Goal: Task Accomplishment & Management: Manage account settings

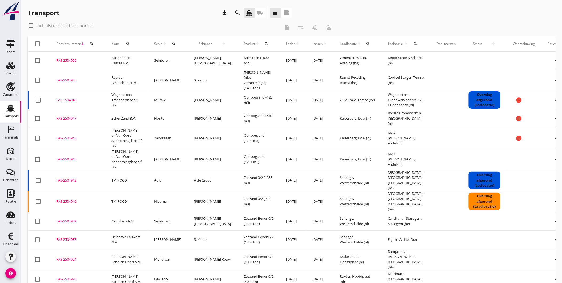
drag, startPoint x: 73, startPoint y: 25, endPoint x: 144, endPoint y: 36, distance: 71.5
click at [73, 25] on label "Incl. historische transporten" at bounding box center [64, 25] width 57 height 5
checkbox input "true"
click at [173, 42] on icon "search" at bounding box center [174, 44] width 4 height 4
click at [186, 59] on input "Zoek op (scheeps)naam" at bounding box center [199, 59] width 55 height 9
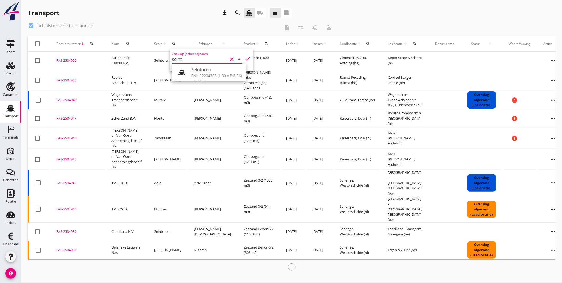
click at [210, 74] on div "ENI: 02204363 (L:80 x B:8.56)" at bounding box center [216, 76] width 51 height 6
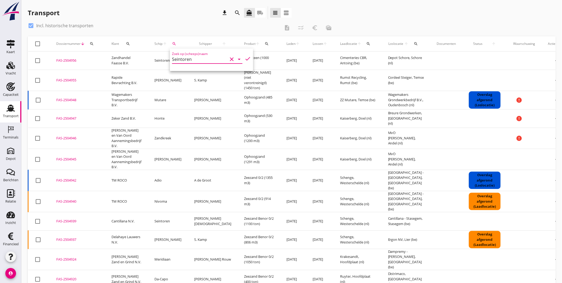
click at [245, 57] on icon "check" at bounding box center [248, 58] width 6 height 6
type input "Seintoren"
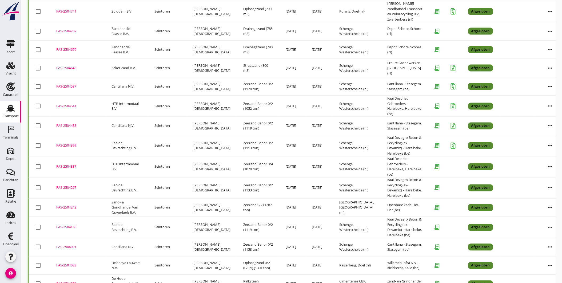
scroll to position [309, 0]
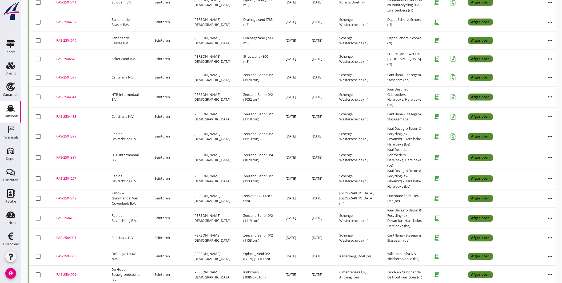
click at [70, 155] on div "FAS-2504337" at bounding box center [77, 157] width 42 height 5
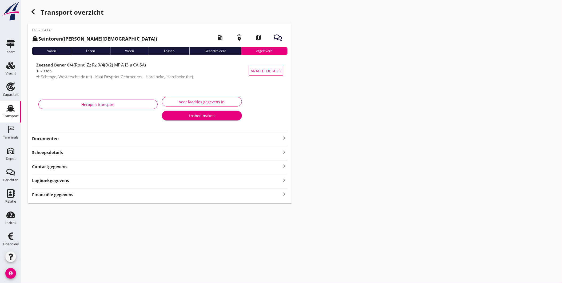
click at [127, 138] on strong "Documenten" at bounding box center [156, 138] width 249 height 6
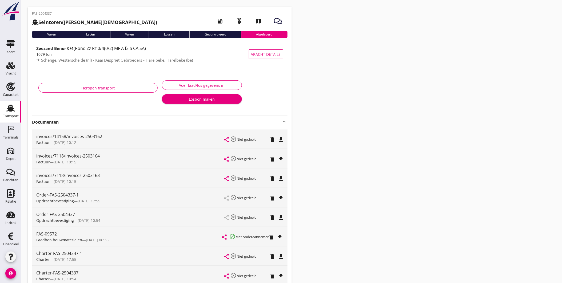
scroll to position [6, 0]
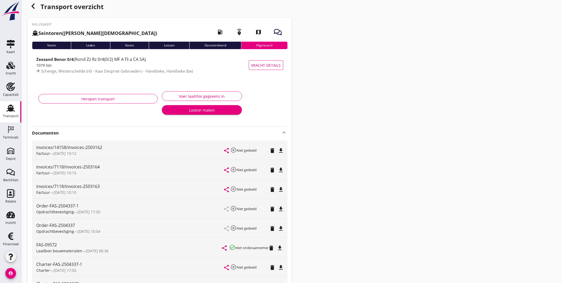
click at [10, 109] on use at bounding box center [10, 108] width 9 height 7
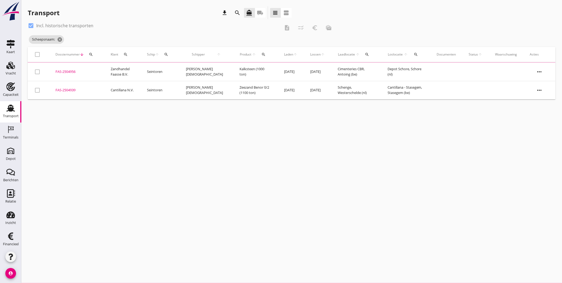
click at [37, 24] on label "Incl. historische transporten" at bounding box center [64, 25] width 57 height 5
checkbox input "false"
click at [77, 39] on icon "cancel" at bounding box center [75, 39] width 5 height 5
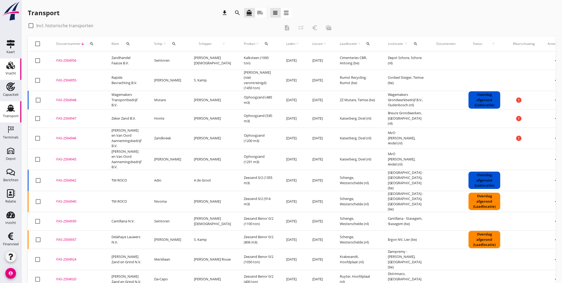
click at [12, 74] on div "Vracht" at bounding box center [11, 72] width 10 height 3
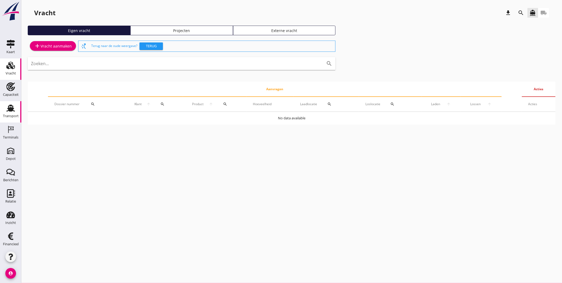
click at [11, 110] on use at bounding box center [10, 108] width 9 height 7
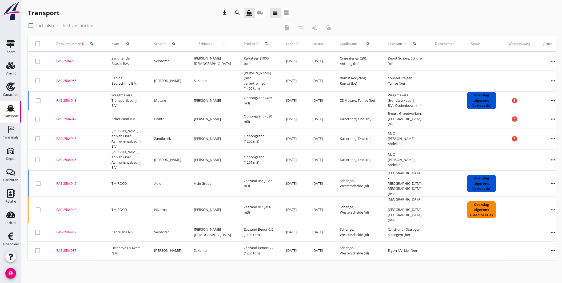
click at [60, 22] on div "check_box_outline_blank Incl. historische transporten" at bounding box center [61, 25] width 66 height 6
click at [65, 26] on label "Incl. historische transporten" at bounding box center [64, 25] width 57 height 5
checkbox input "true"
click at [174, 44] on icon "search" at bounding box center [174, 44] width 4 height 4
click at [181, 59] on input "Zoek op (scheeps)naam" at bounding box center [200, 59] width 55 height 9
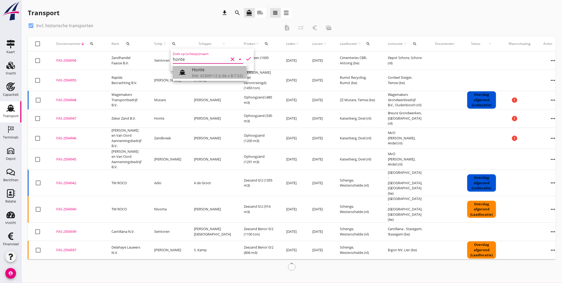
click at [206, 71] on div "Honte" at bounding box center [217, 69] width 51 height 6
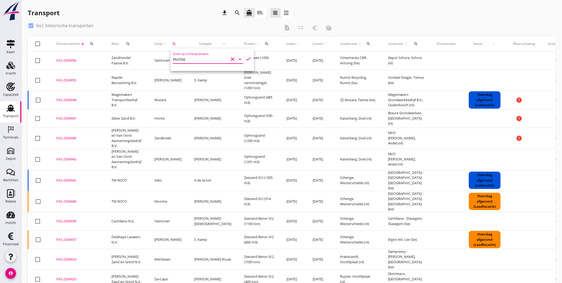
click at [246, 58] on icon "check" at bounding box center [248, 58] width 6 height 6
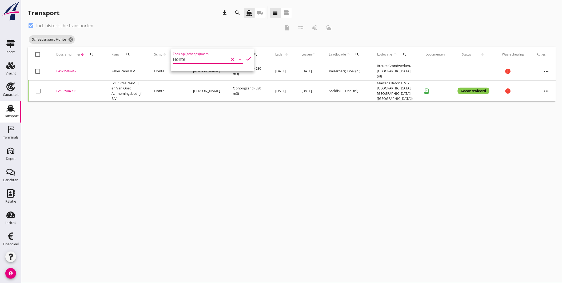
type input "Honte"
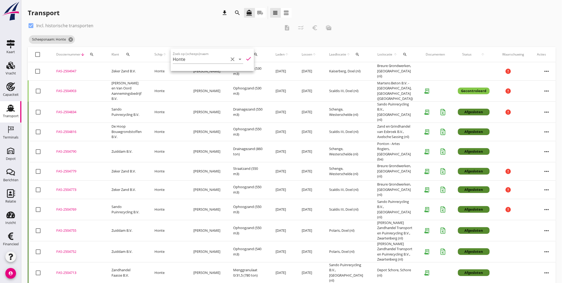
click at [69, 149] on div "FAS-2504790" at bounding box center [77, 151] width 42 height 5
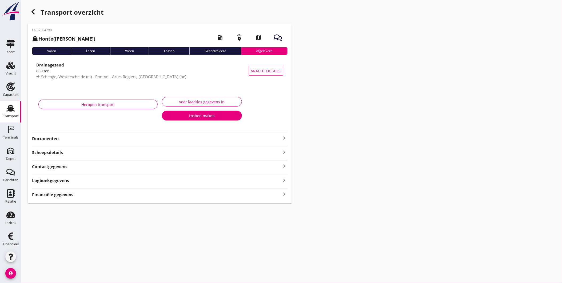
click at [152, 195] on div "Financiële gegevens keyboard_arrow_right" at bounding box center [159, 193] width 255 height 7
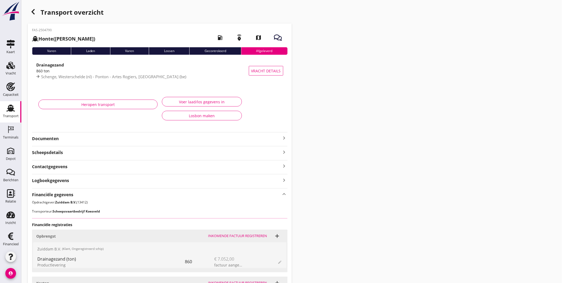
scroll to position [81, 0]
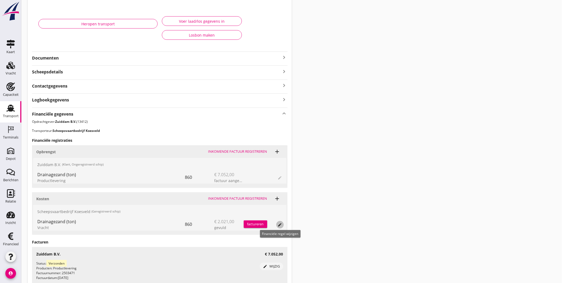
click at [279, 223] on icon "edit" at bounding box center [280, 224] width 4 height 4
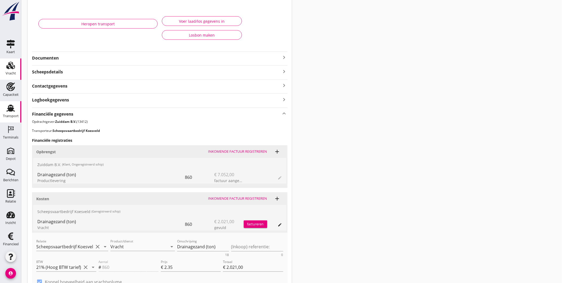
click at [8, 70] on div "Vracht" at bounding box center [11, 73] width 10 height 7
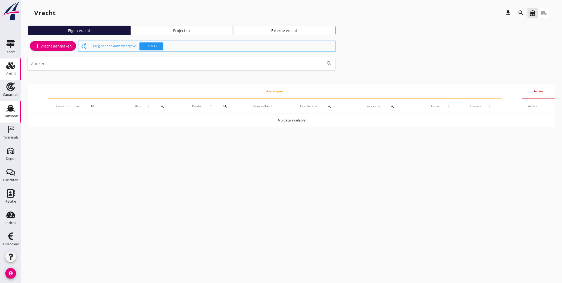
click at [9, 113] on div "Transport" at bounding box center [11, 115] width 16 height 7
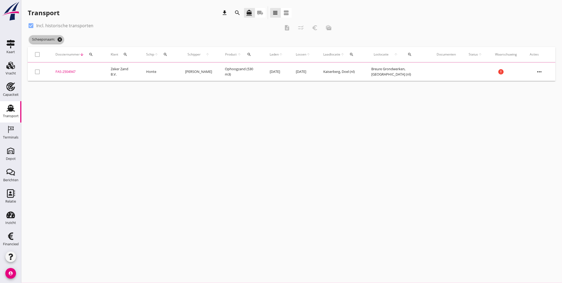
click at [61, 37] on icon "cancel" at bounding box center [59, 39] width 5 height 5
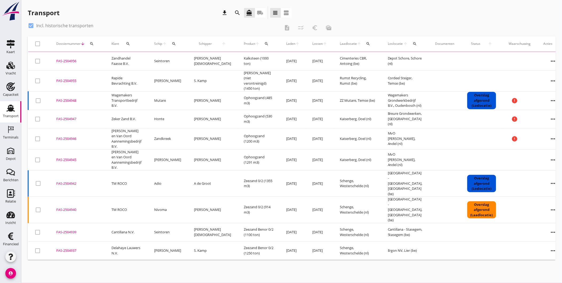
click at [57, 27] on label "Incl. historische transporten" at bounding box center [64, 25] width 57 height 5
checkbox input "false"
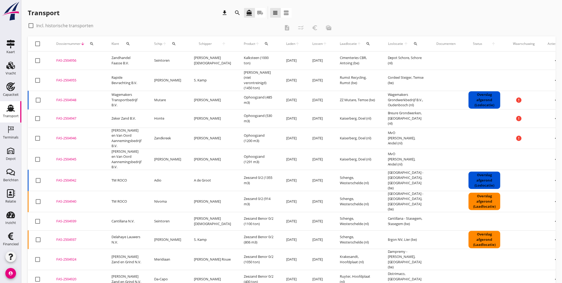
click at [156, 12] on div "Transport download search directions_boat local_shipping view_headline view_age…" at bounding box center [160, 12] width 264 height 13
click at [550, 156] on icon "more_horiz" at bounding box center [557, 159] width 15 height 15
click at [550, 138] on icon "more_horiz" at bounding box center [557, 138] width 15 height 15
drag, startPoint x: 469, startPoint y: 23, endPoint x: 438, endPoint y: 22, distance: 30.2
click at [462, 23] on div "check_box_outline_blank Incl. historische transporten description checklist_rtl…" at bounding box center [292, 28] width 528 height 15
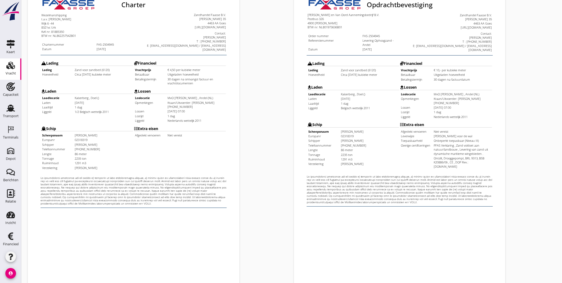
scroll to position [112, 0]
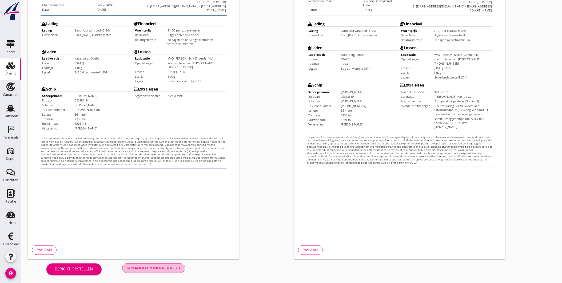
click at [167, 267] on div "Inplannen zonder bericht" at bounding box center [154, 268] width 54 height 6
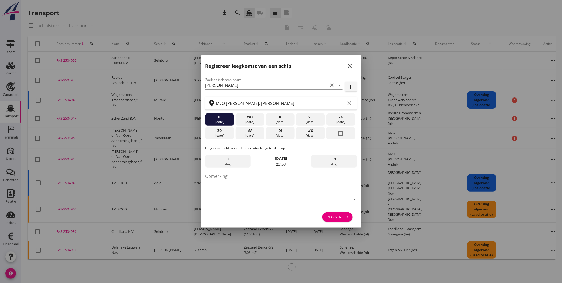
click at [351, 65] on icon "close" at bounding box center [350, 66] width 6 height 6
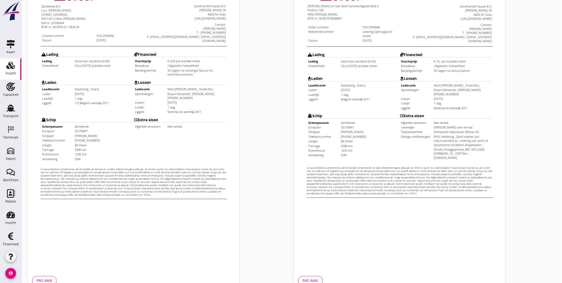
scroll to position [112, 0]
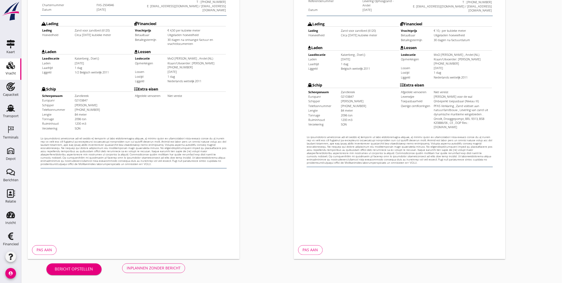
click at [167, 270] on div "Inplannen zonder bericht" at bounding box center [154, 268] width 54 height 6
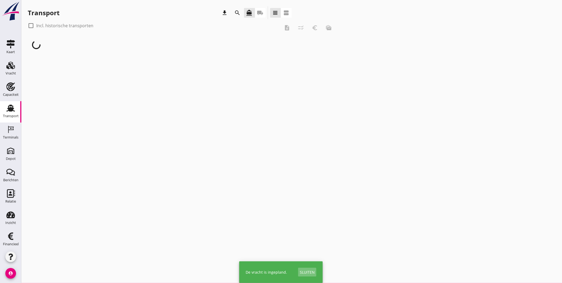
click at [309, 271] on div "Sluiten" at bounding box center [307, 272] width 15 height 6
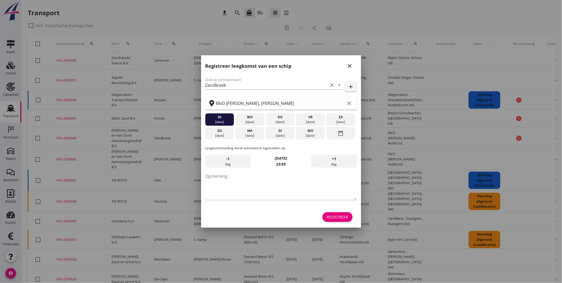
click at [353, 66] on div "close" at bounding box center [350, 66] width 10 height 6
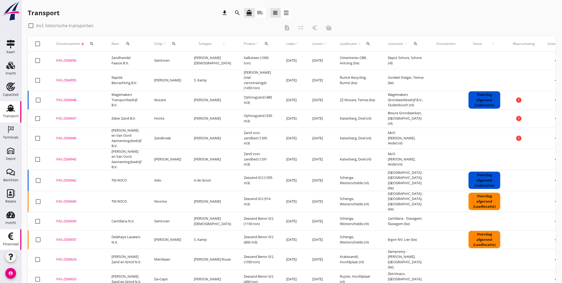
click at [13, 241] on div "Financieel" at bounding box center [11, 243] width 16 height 7
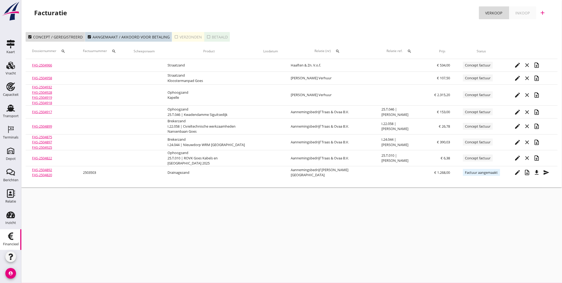
click at [174, 35] on icon "check_box_outline_blank" at bounding box center [176, 37] width 4 height 4
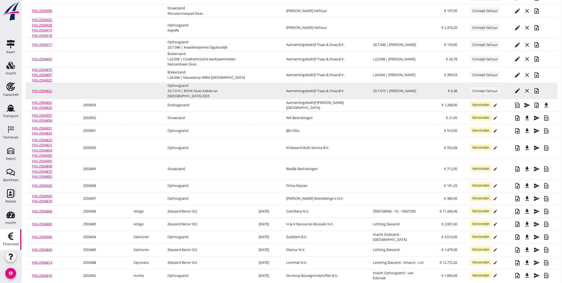
scroll to position [71, 0]
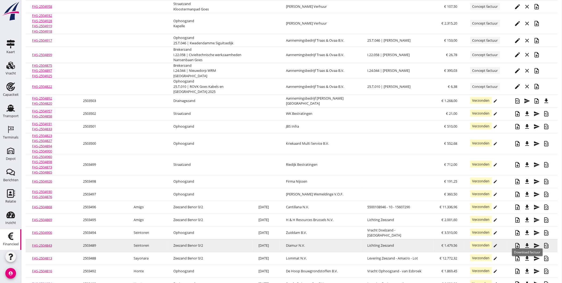
click at [530, 242] on icon "file_download" at bounding box center [527, 245] width 6 height 6
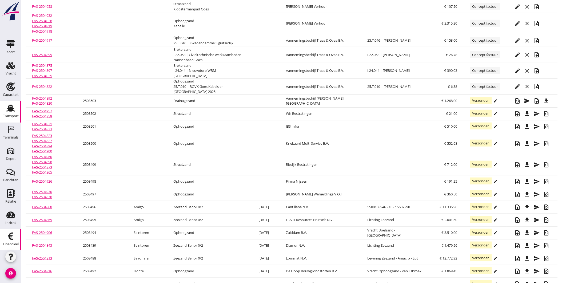
click at [9, 115] on div "Transport" at bounding box center [11, 115] width 16 height 3
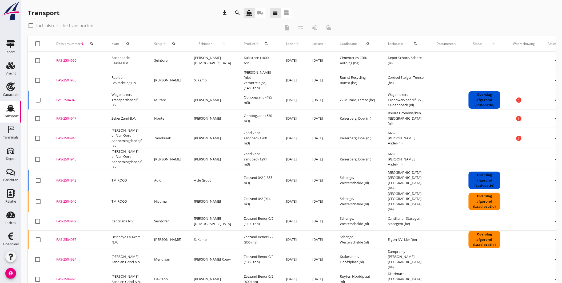
click at [146, 9] on div "Transport download search directions_boat local_shipping view_headline view_age…" at bounding box center [160, 12] width 264 height 13
click at [10, 139] on div "Terminals" at bounding box center [10, 136] width 15 height 3
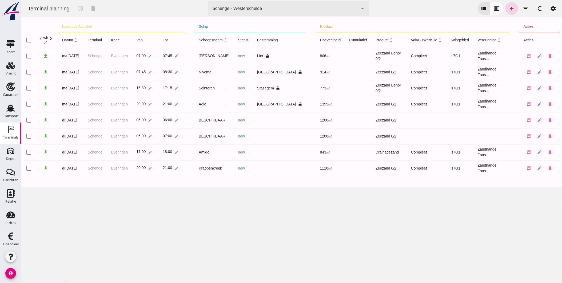
click div "Schenge - Westerschelde 9c876888-926f-4f5f-969d-c779b766b815"
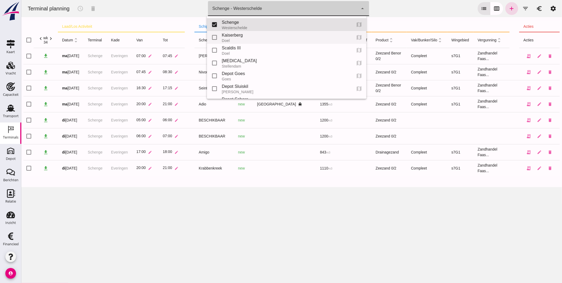
click at [240, 39] on div "Doel" at bounding box center [285, 40] width 126 height 4
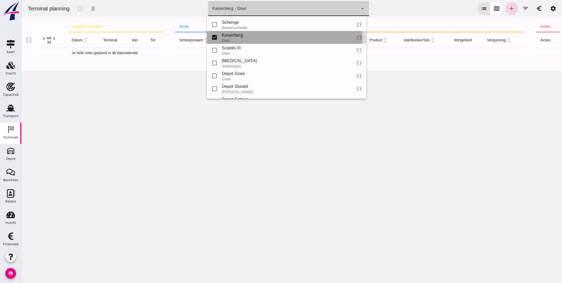
type input "7f603609-51ae-4e75-986b-c9057e559465"
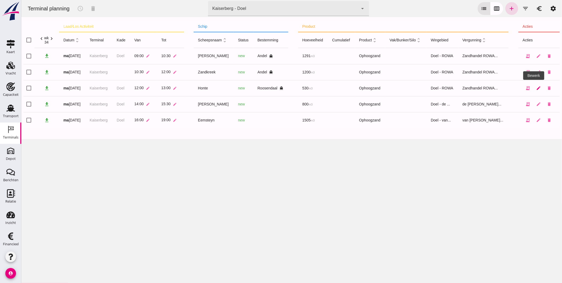
click at [536, 89] on icon "edit" at bounding box center [538, 88] width 5 height 5
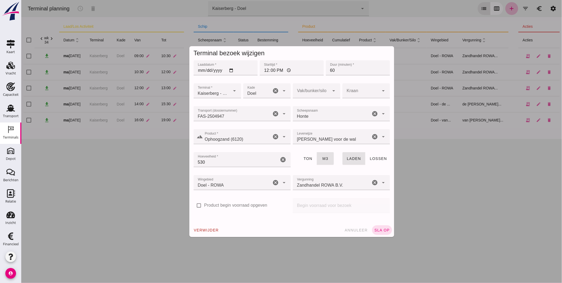
click at [223, 91] on span "Kaiserberg - Doel" at bounding box center [213, 93] width 31 height 6
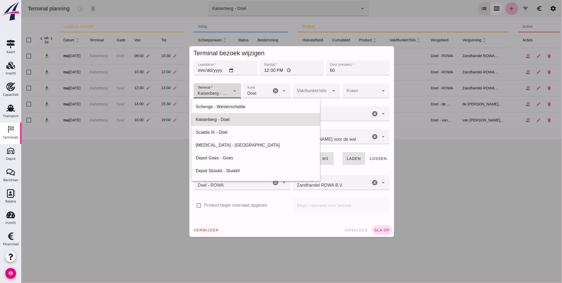
scroll to position [13, 0]
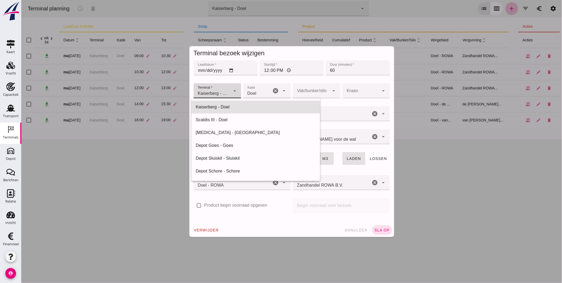
click at [218, 118] on div "Scaldis III - Doel" at bounding box center [255, 120] width 120 height 6
type input "7305cfe2-780e-40ac-a71f-d21325deea4d"
type input "16"
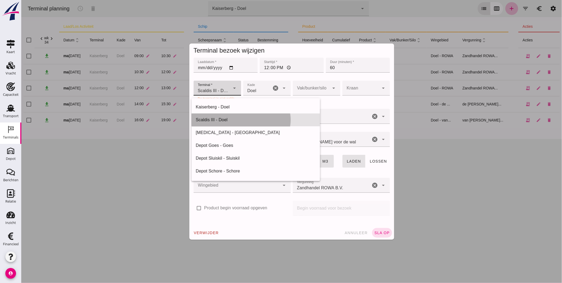
scroll to position [0, 43]
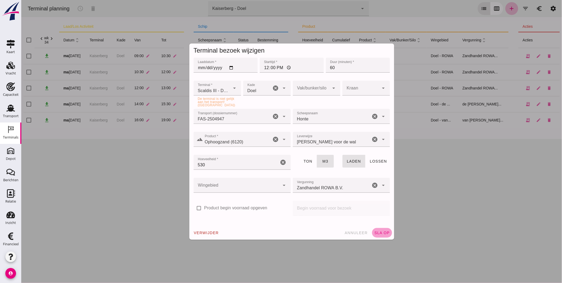
click span "sla op"
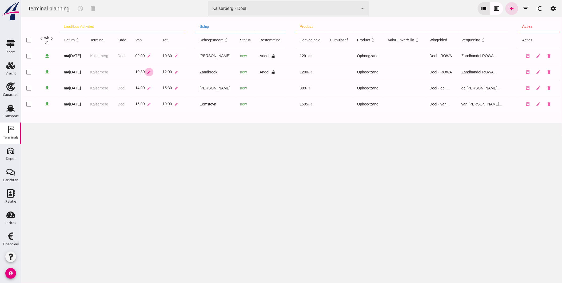
click icon "edit"
click input "10:30"
type input "12:00"
click button "check"
click icon "edit"
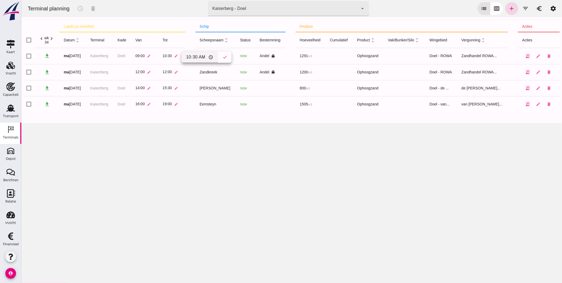
click input "10:30"
type input "12:00"
click icon "check"
click icon "edit"
click input "12:00"
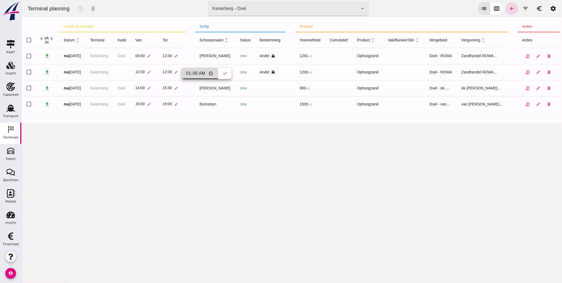
type input "14:00"
click icon "check"
click at [535, 87] on icon "edit" at bounding box center [537, 88] width 5 height 5
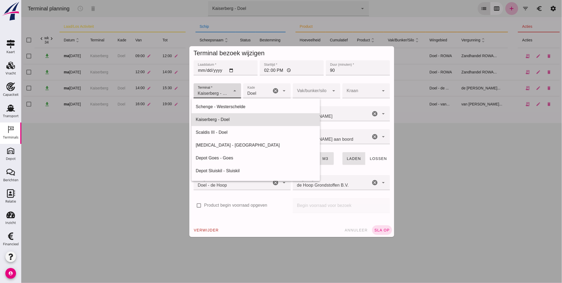
click icon "arrow_drop_down"
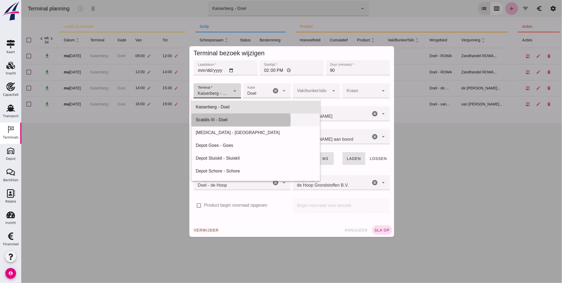
click at [224, 120] on div "Scaldis III - Doel" at bounding box center [255, 120] width 120 height 6
type input "7305cfe2-780e-40ac-a71f-d21325deea4d"
type input "16"
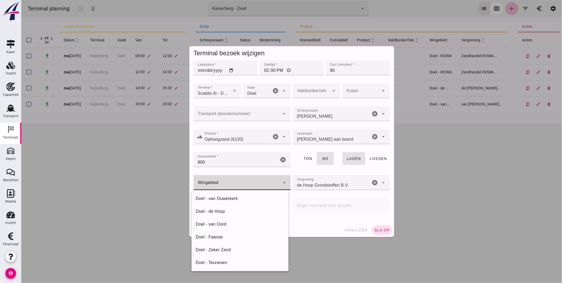
click div
click at [236, 211] on div "Doel - de Hoop" at bounding box center [239, 211] width 89 height 6
type input "205"
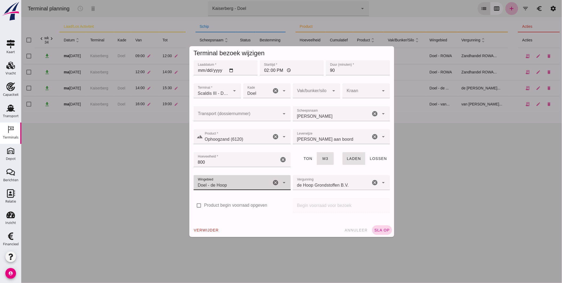
click span "sla op"
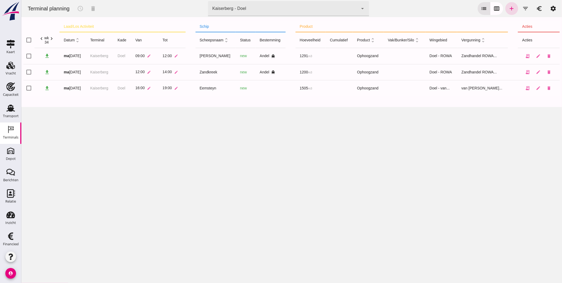
click div "Kaiserberg - Doel"
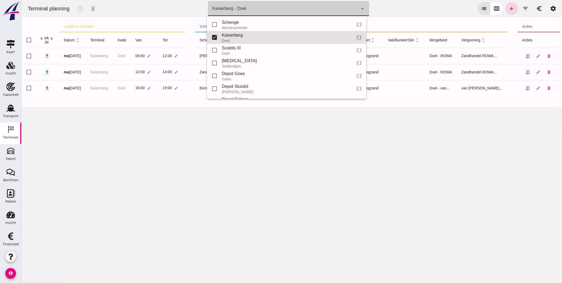
scroll to position [13, 0]
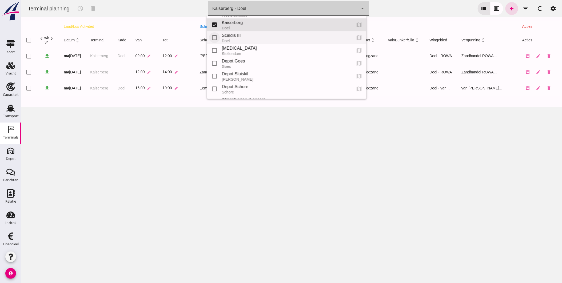
click input "checkbox"
checkbox input "true"
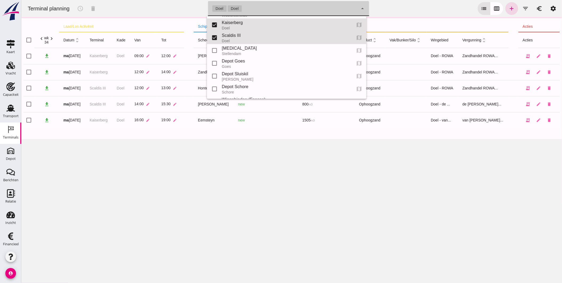
click at [255, 175] on div "Terminal planning schedule delete terminal Doel Doel 7f603609-51ae-4e75-986b-c9…" at bounding box center [291, 141] width 541 height 283
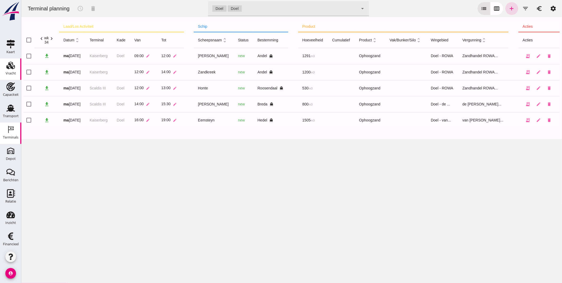
click at [11, 75] on div "Vracht" at bounding box center [11, 72] width 10 height 3
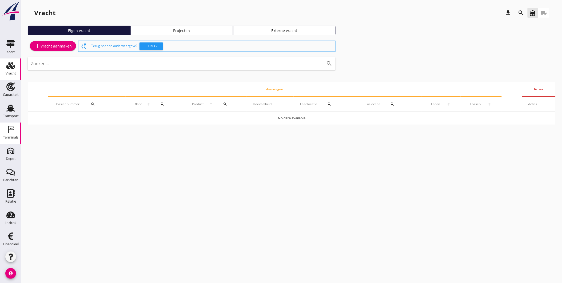
click at [12, 137] on div "Terminals" at bounding box center [10, 136] width 15 height 3
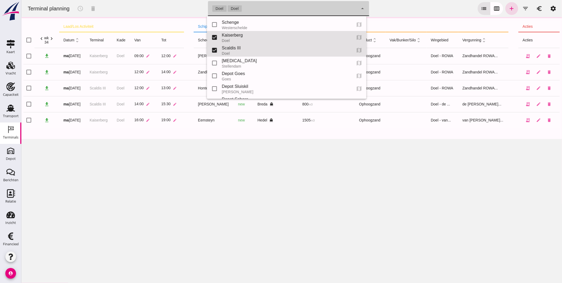
click icon "arrow_drop_down"
click at [232, 25] on div "Schenge" at bounding box center [285, 22] width 126 height 6
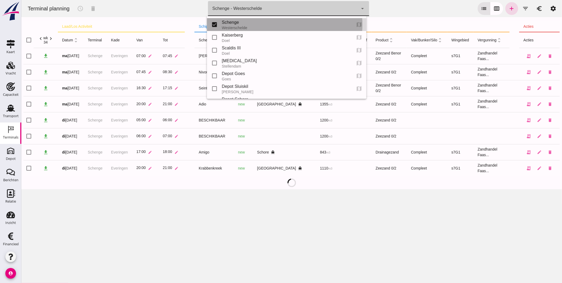
type input "9c876888-926f-4f5f-969d-c779b766b815"
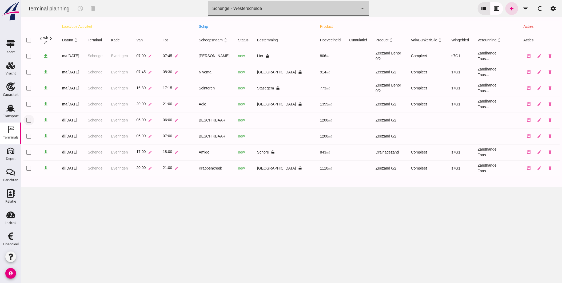
click input "checkbox"
checkbox input "true"
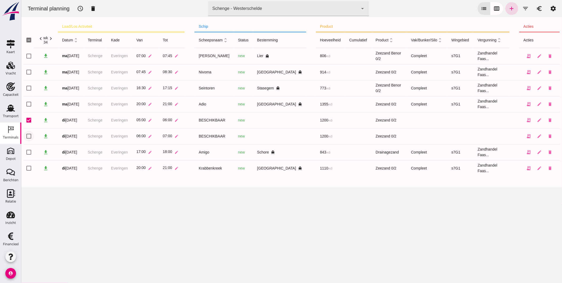
click input "checkbox"
checkbox input "true"
click at [95, 9] on icon "delete" at bounding box center [93, 8] width 6 height 6
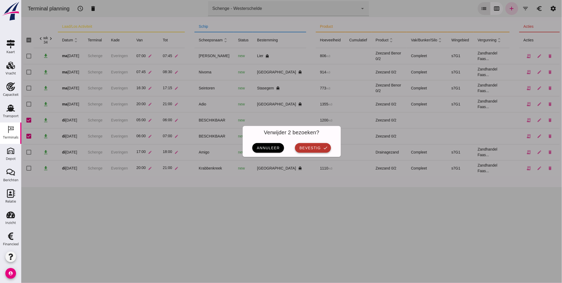
click span "bevestig"
checkbox input "false"
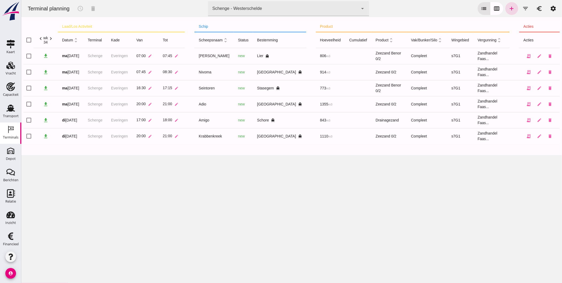
click icon "arrow_drop_down"
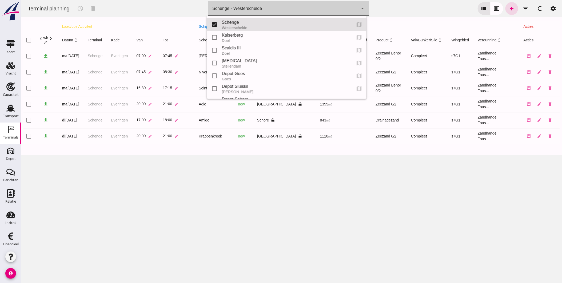
click icon "arrow_drop_down"
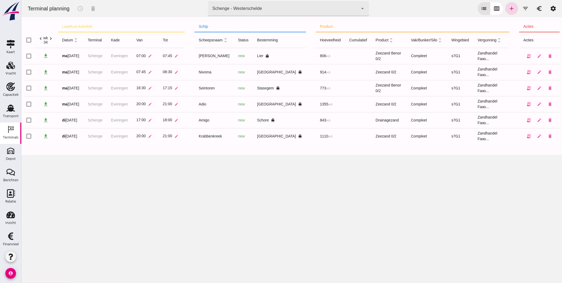
click at [175, 203] on div "Terminal planning schedule delete terminal Schenge - Westerschelde 9c876888-926…" at bounding box center [291, 141] width 541 height 283
click link "add"
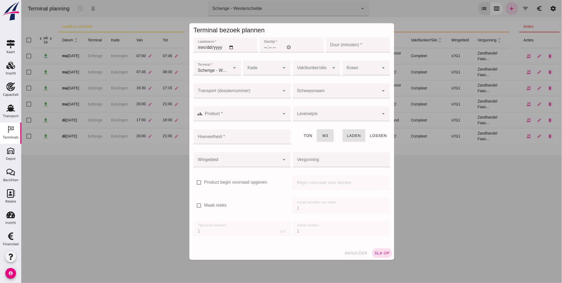
type input "Zandhandel Faasse B.V."
click input "Laaddatum *"
type input "[DATE]"
click input "Starttijd *"
type input "05:00"
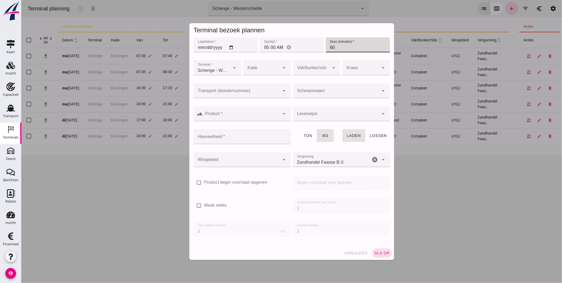
type input "60"
click div
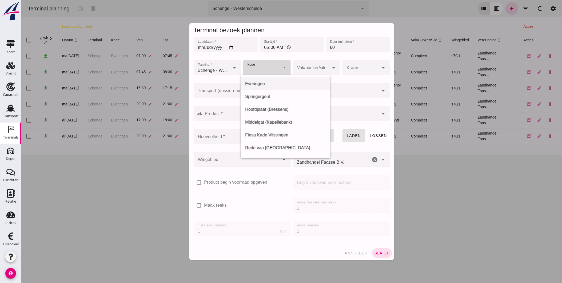
click at [258, 84] on div "Everingen" at bounding box center [285, 84] width 81 height 6
type input "7"
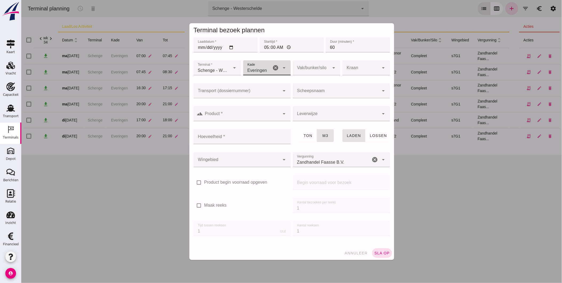
click div
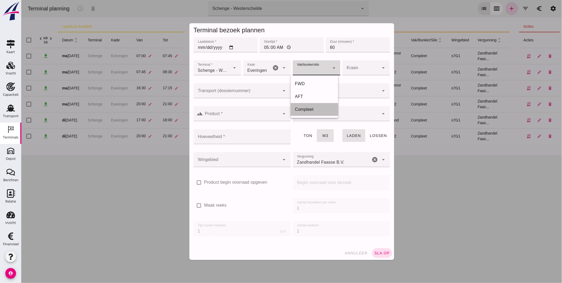
click at [308, 111] on div "Compleet" at bounding box center [314, 109] width 39 height 6
type input "291"
click input "Scheepsnaam"
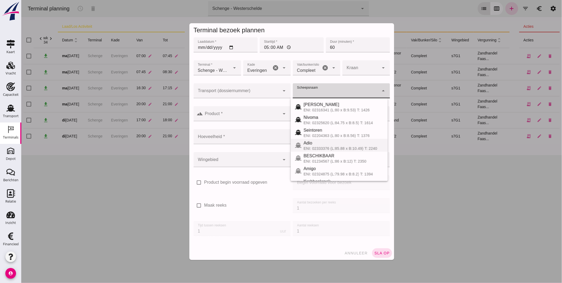
click at [313, 144] on div "Adio" at bounding box center [343, 143] width 80 height 6
type input "Adio"
type input "1355"
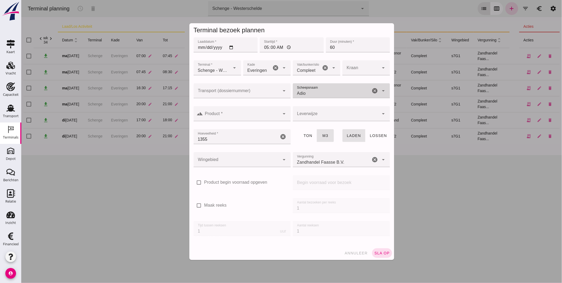
click div
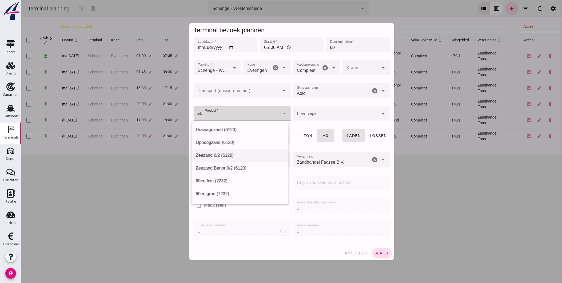
click at [238, 156] on div "Zeezand 0/2 (6120)" at bounding box center [239, 155] width 89 height 6
type input "Zeezand 0/2 (6120)"
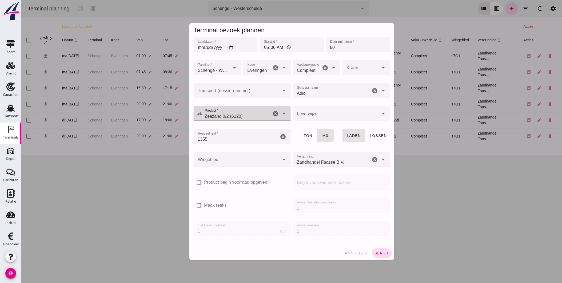
click div
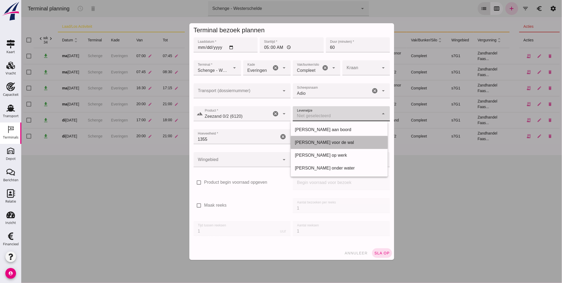
click at [321, 142] on div "[PERSON_NAME] voor de wal" at bounding box center [339, 142] width 89 height 6
type input "franco_on_shore"
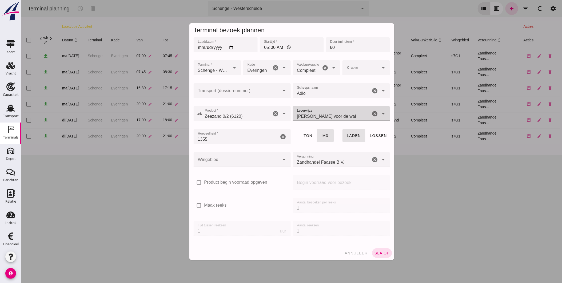
click div
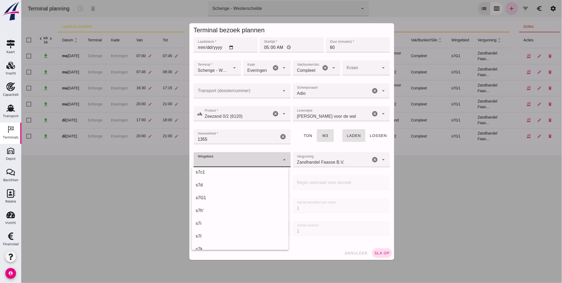
scroll to position [161, 0]
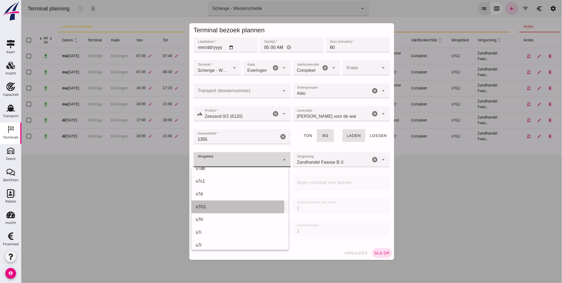
click div "s7G1"
type input "224"
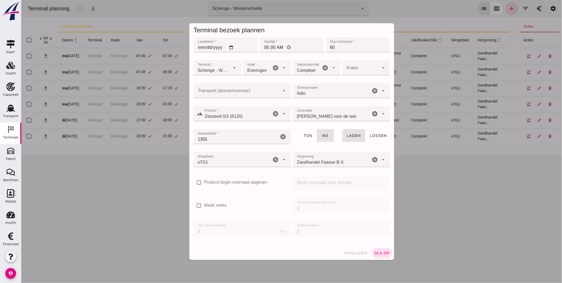
click at [210, 203] on label "Maak reeks" at bounding box center [215, 205] width 22 height 6
click input "Maak reeks"
checkbox input "true"
drag, startPoint x: 299, startPoint y: 206, endPoint x: 271, endPoint y: 205, distance: 28.3
click at [272, 205] on div "check_box Maak reeks Aantal bezoeken per reeks Aantal bezoeken per reeks 1 Tijd…" at bounding box center [291, 220] width 198 height 46
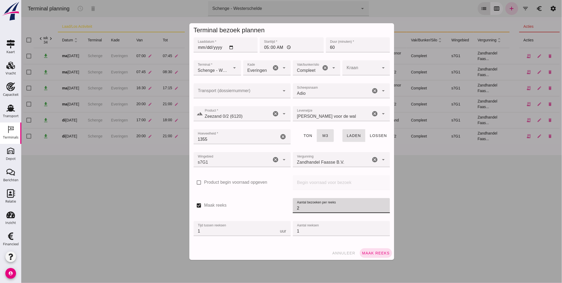
type input "2"
drag, startPoint x: 197, startPoint y: 229, endPoint x: 152, endPoint y: 230, distance: 45.1
click div "Terminal bezoek plannen Laaddatum * Laaddatum * [DATE] Starttijd * Starttijd * …"
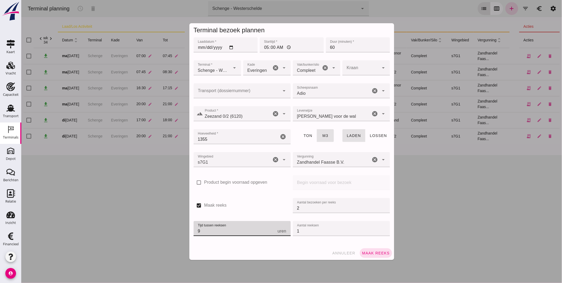
type input "9"
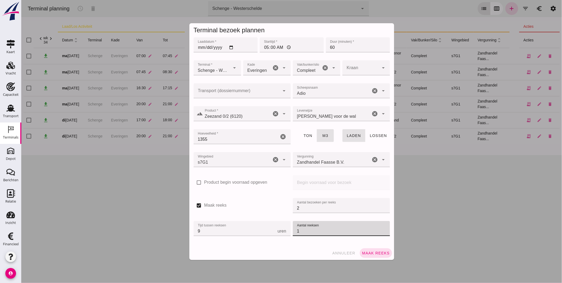
drag, startPoint x: 277, startPoint y: 232, endPoint x: 266, endPoint y: 232, distance: 11.5
click at [266, 232] on div "check_box Maak reeks Aantal bezoeken per reeks Aantal bezoeken per reeks 2 Tijd…" at bounding box center [291, 220] width 198 height 46
type input "2"
click span "Maak reeks"
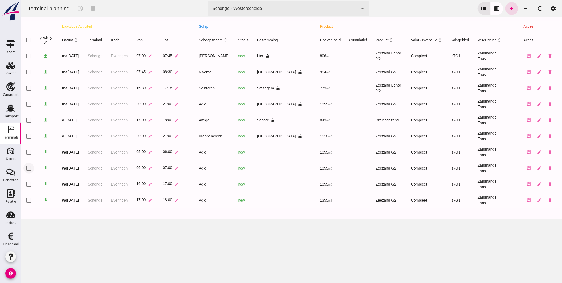
click input "checkbox"
checkbox input "true"
click input "checkbox"
checkbox input "true"
click at [94, 7] on icon "delete" at bounding box center [93, 8] width 6 height 6
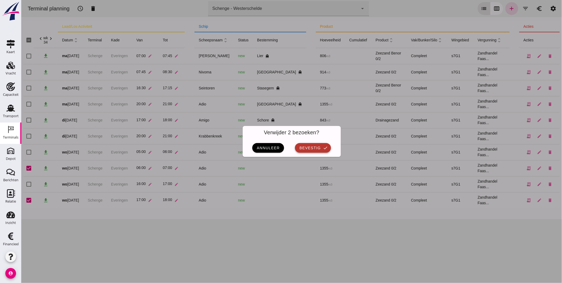
click at [323, 145] on icon "check" at bounding box center [325, 147] width 5 height 5
checkbox input "false"
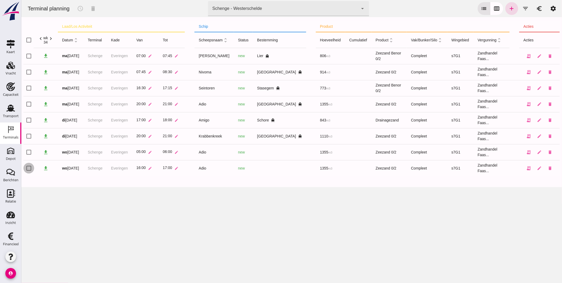
click input "checkbox"
checkbox input "true"
click at [80, 10] on icon "schedule" at bounding box center [80, 8] width 6 height 6
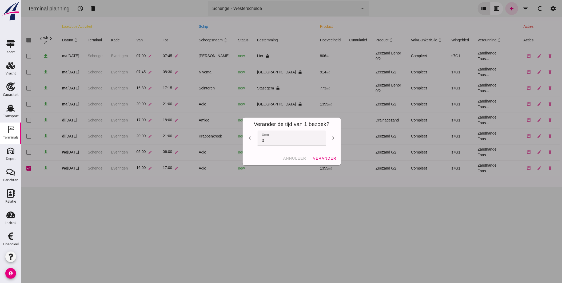
click at [249, 138] on icon "chevron_left" at bounding box center [250, 138] width 6 height 6
type input "-2"
click button "verander"
checkbox input "false"
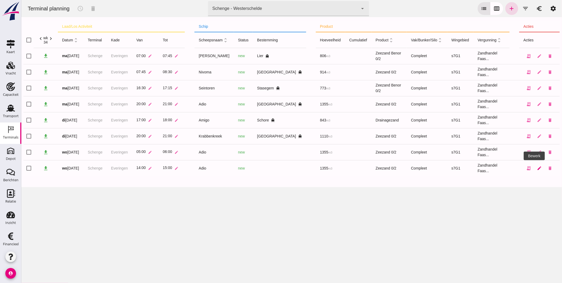
click at [537, 167] on icon "edit" at bounding box center [539, 168] width 5 height 5
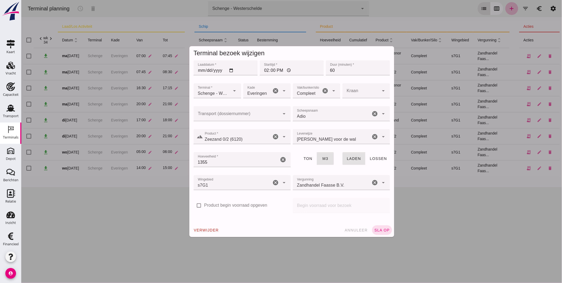
click icon "cancel"
click input "Scheepsnaam"
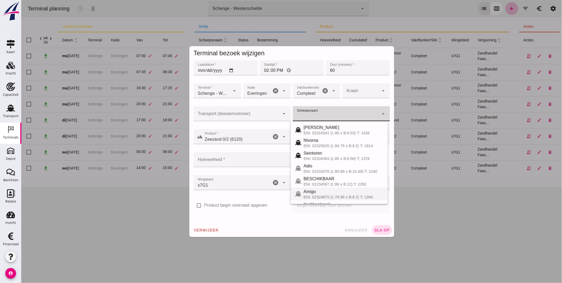
click at [343, 195] on div "ENI: 02324875 (L:79.98 x B:8.2) T: 1394" at bounding box center [343, 197] width 80 height 4
type input "Amigo"
type input "843"
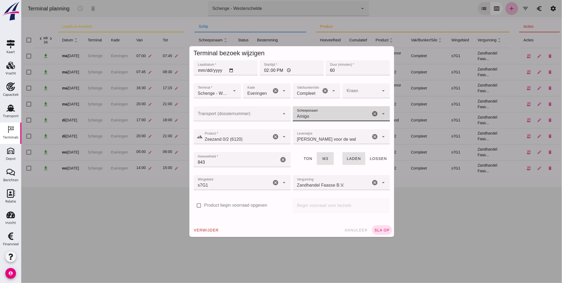
click span "sla op"
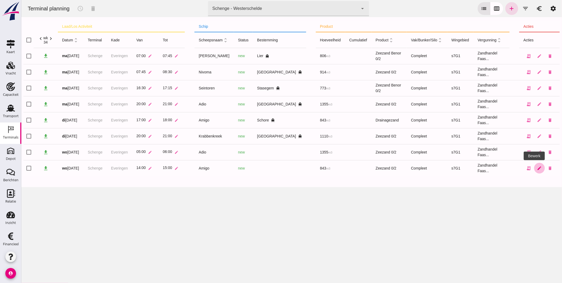
click at [537, 168] on icon "edit" at bounding box center [539, 168] width 5 height 5
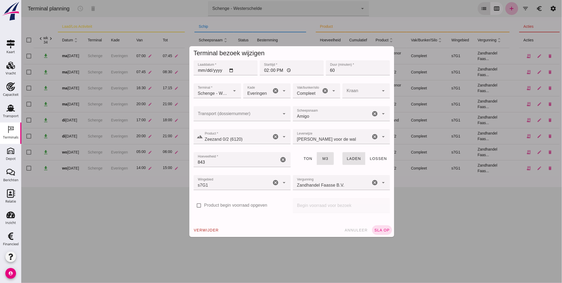
click div "[PERSON_NAME] voor de wal franco_on_shore"
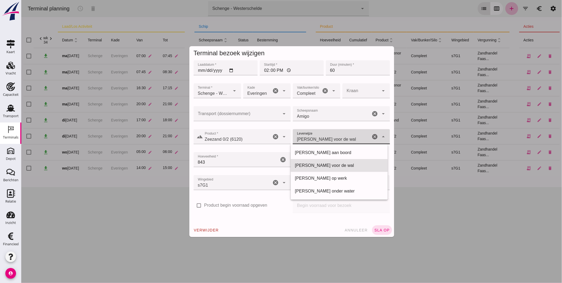
click span "annuleer"
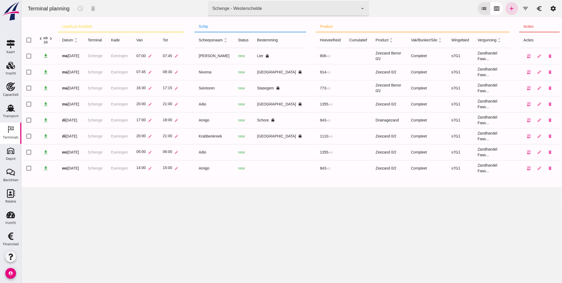
click at [355, 230] on div "Terminal planning schedule delete terminal Schenge - Westerschelde 9c876888-926…" at bounding box center [291, 141] width 541 height 283
